Goal: Task Accomplishment & Management: Complete application form

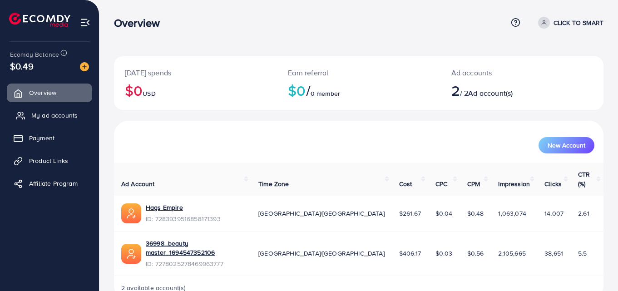
click at [66, 118] on span "My ad accounts" at bounding box center [54, 115] width 46 height 9
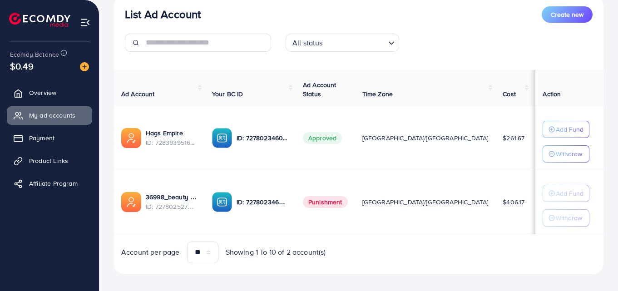
scroll to position [124, 0]
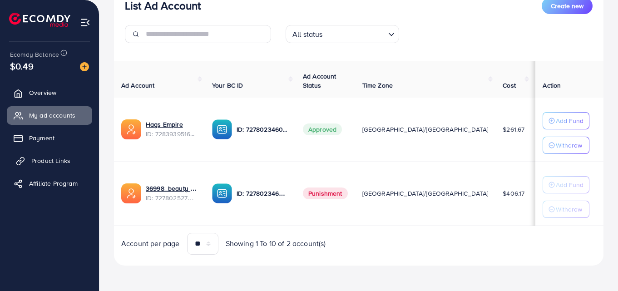
click at [45, 160] on span "Product Links" at bounding box center [50, 160] width 39 height 9
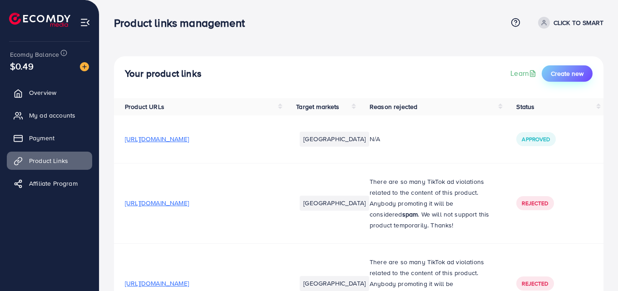
click at [566, 72] on span "Create new" at bounding box center [567, 73] width 33 height 9
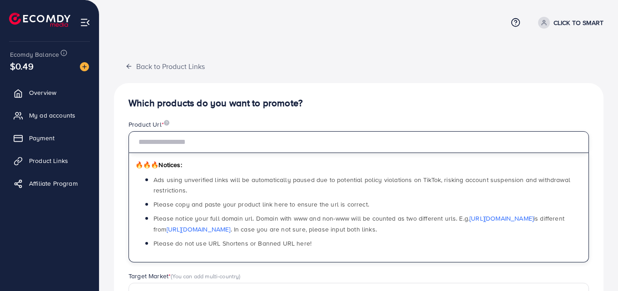
click at [282, 146] on input "text" at bounding box center [359, 142] width 461 height 22
paste input "**********"
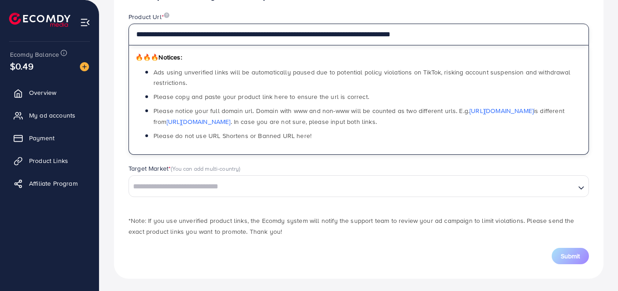
scroll to position [110, 0]
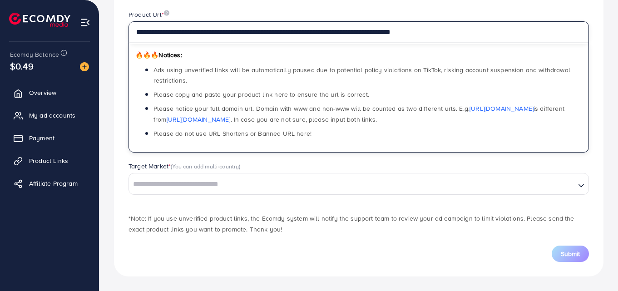
type input "**********"
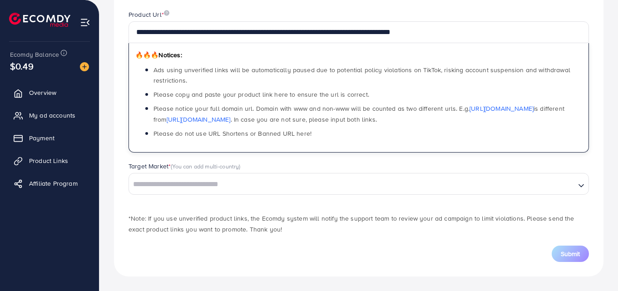
click at [222, 188] on input "Search for option" at bounding box center [352, 185] width 445 height 14
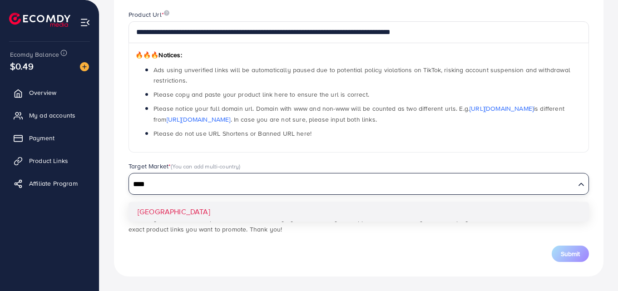
type input "****"
click at [212, 212] on div "**********" at bounding box center [359, 125] width 490 height 304
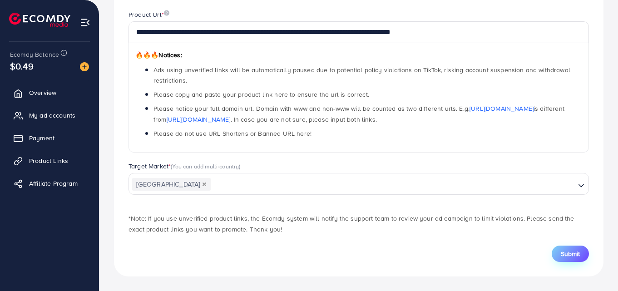
click at [572, 257] on span "Submit" at bounding box center [570, 253] width 19 height 9
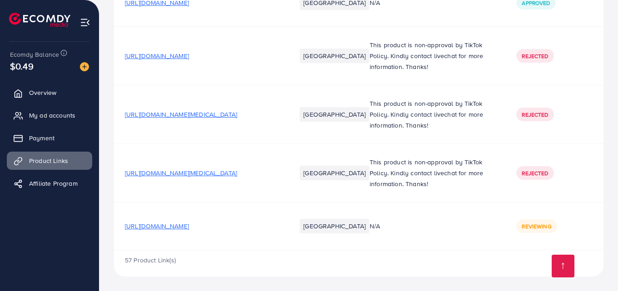
scroll to position [3184, 0]
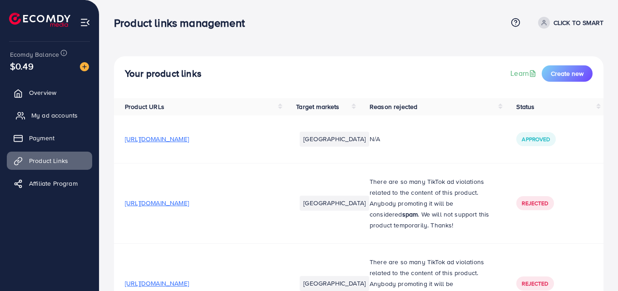
click at [73, 120] on link "My ad accounts" at bounding box center [49, 115] width 85 height 18
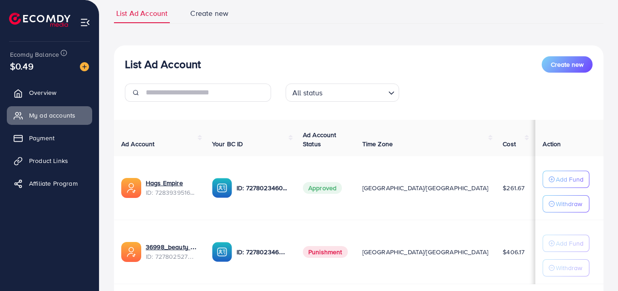
scroll to position [124, 0]
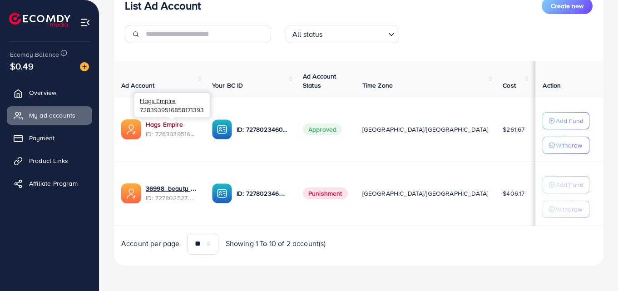
click at [150, 121] on link "Hags Empire" at bounding box center [164, 124] width 37 height 9
click at [175, 124] on link "Hags Empire" at bounding box center [164, 124] width 37 height 9
click at [174, 121] on link "Hags Empire" at bounding box center [164, 124] width 37 height 9
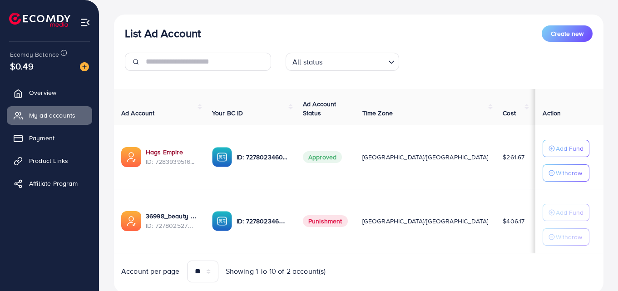
scroll to position [79, 0]
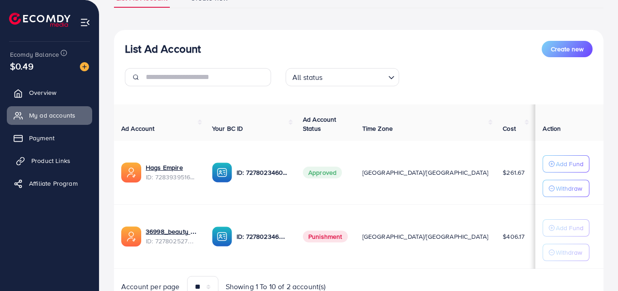
click at [77, 156] on link "Product Links" at bounding box center [49, 161] width 85 height 18
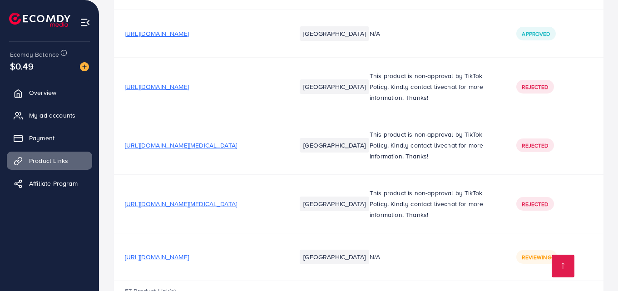
scroll to position [3184, 0]
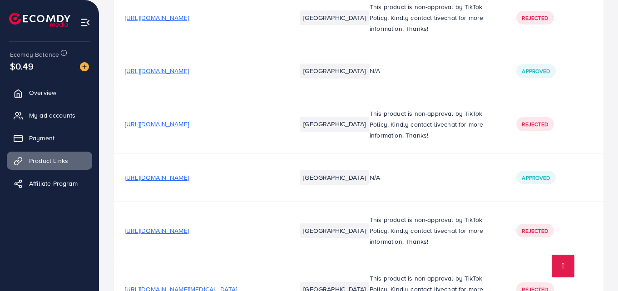
scroll to position [3184, 0]
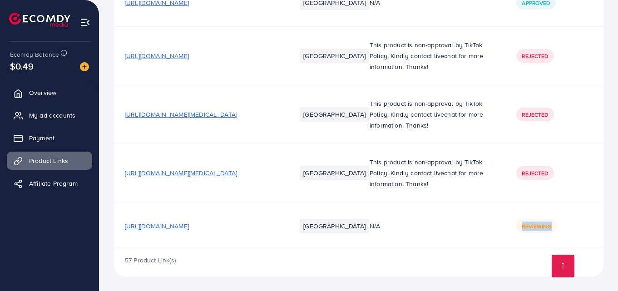
drag, startPoint x: 520, startPoint y: 224, endPoint x: 566, endPoint y: 227, distance: 46.5
click at [566, 227] on div "Reviewing" at bounding box center [555, 226] width 76 height 14
